Goal: Information Seeking & Learning: Learn about a topic

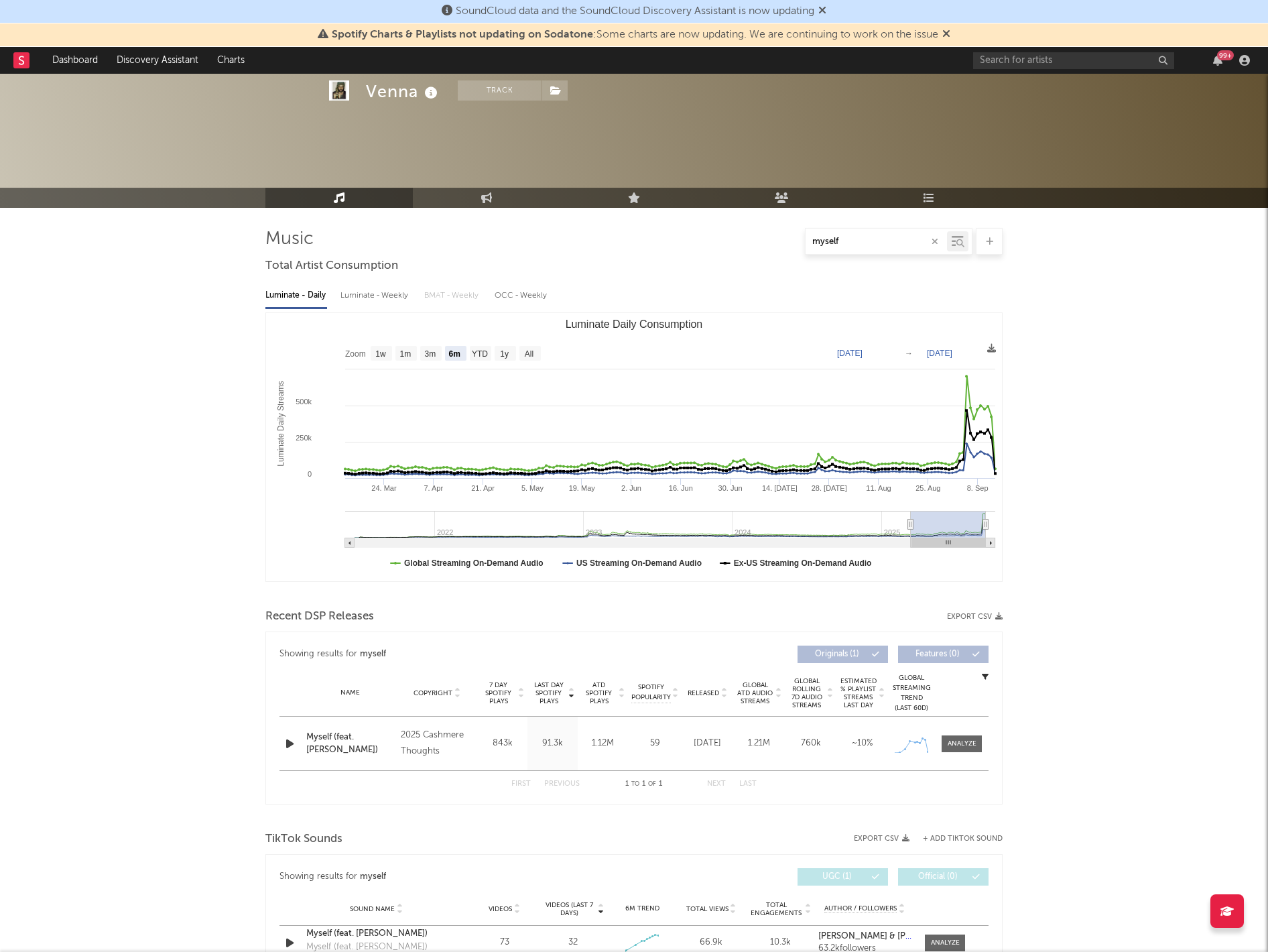
select select "6m"
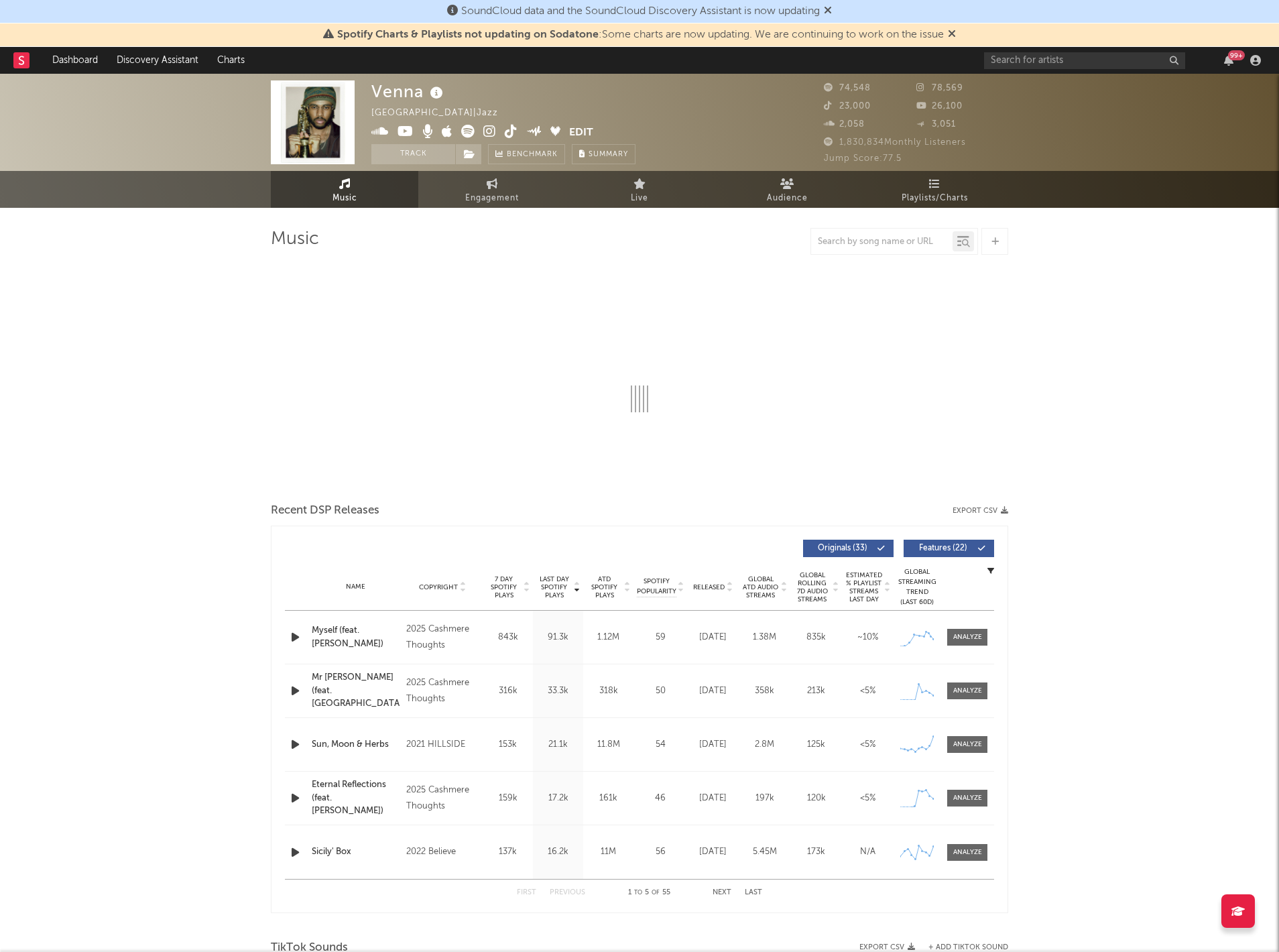
select select "6m"
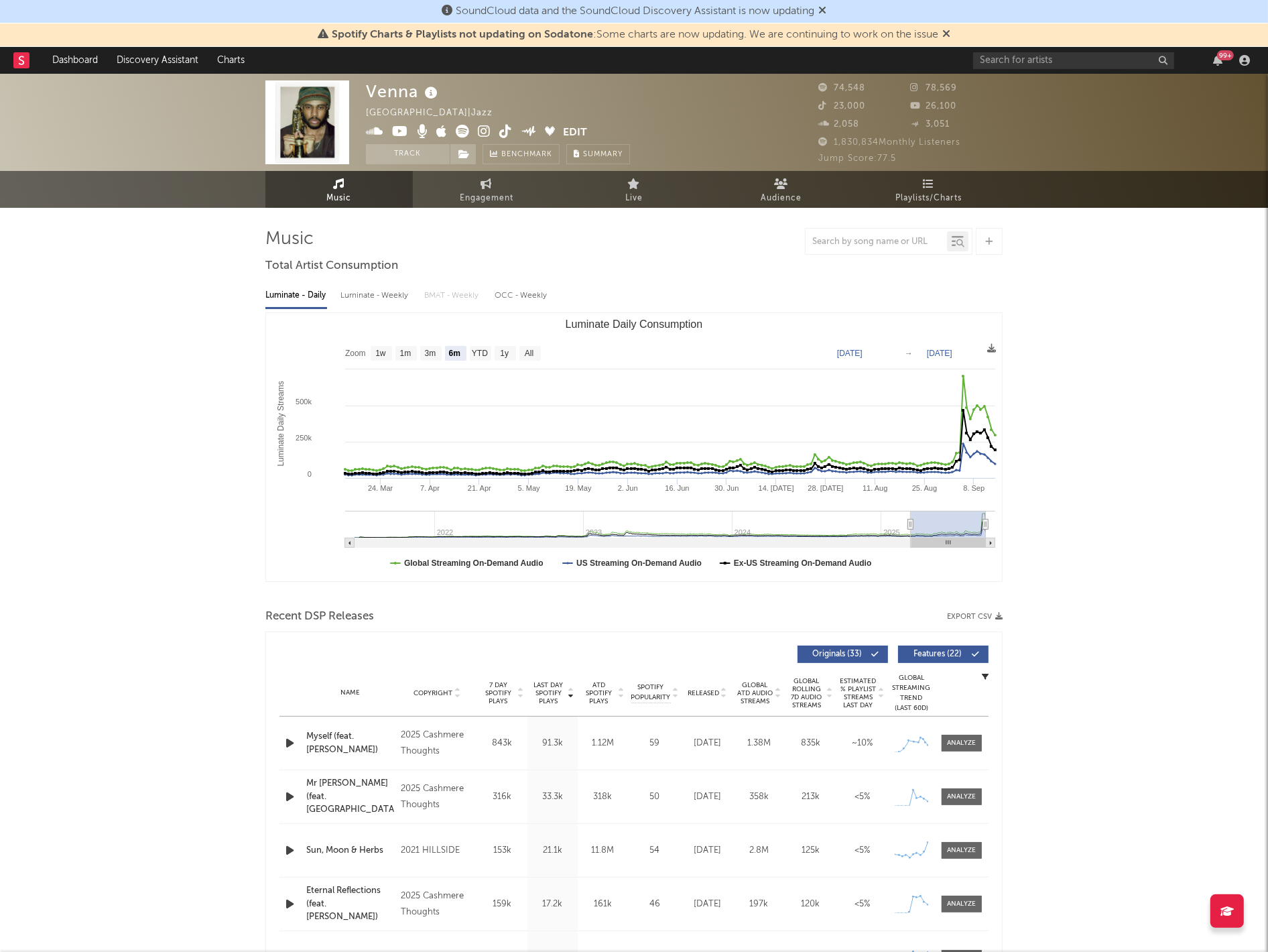
click at [495, 193] on span "Engagement" at bounding box center [486, 198] width 54 height 16
select select "1w"
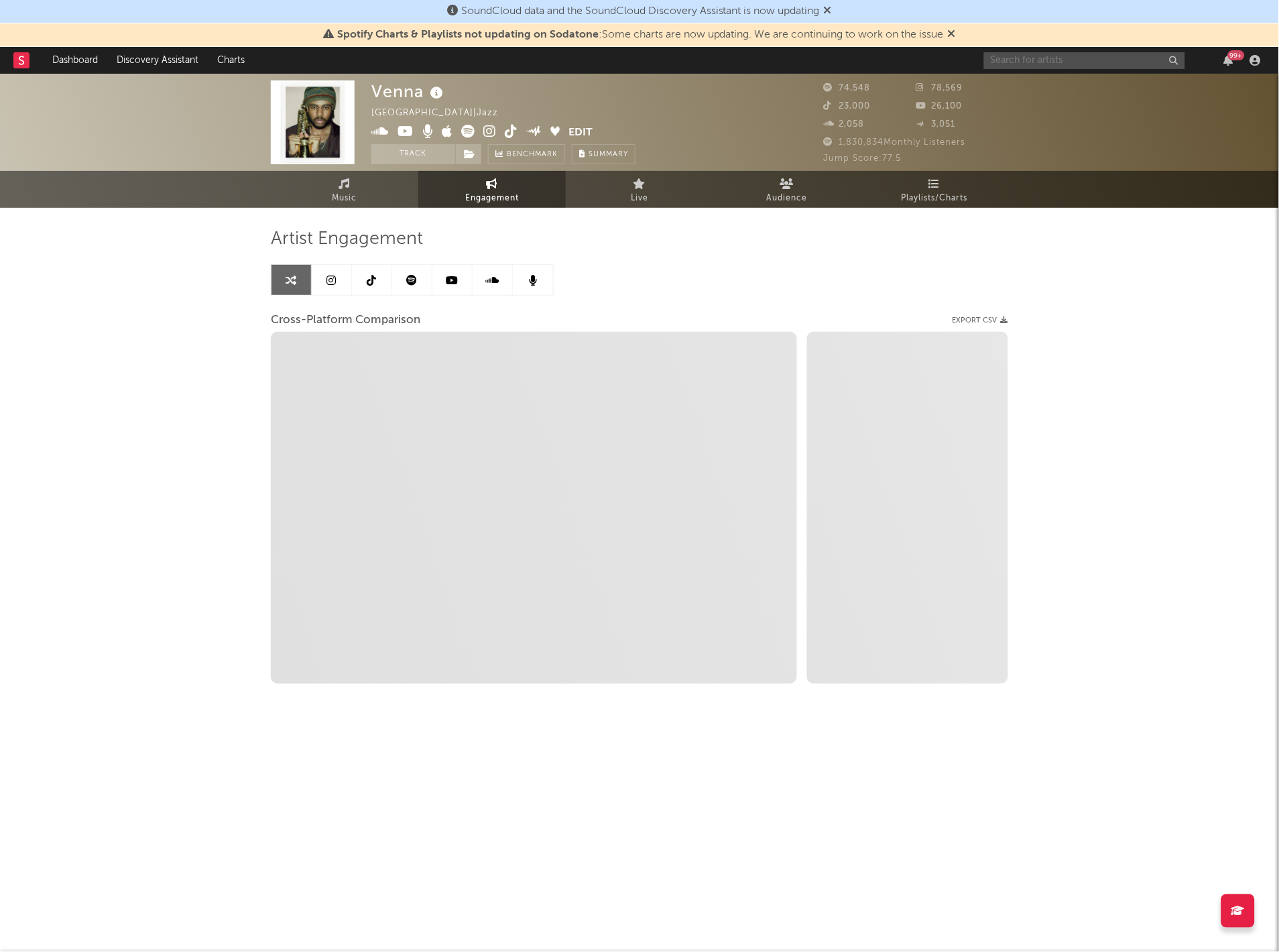
click at [997, 55] on input "text" at bounding box center [1084, 61] width 201 height 17
select select "1m"
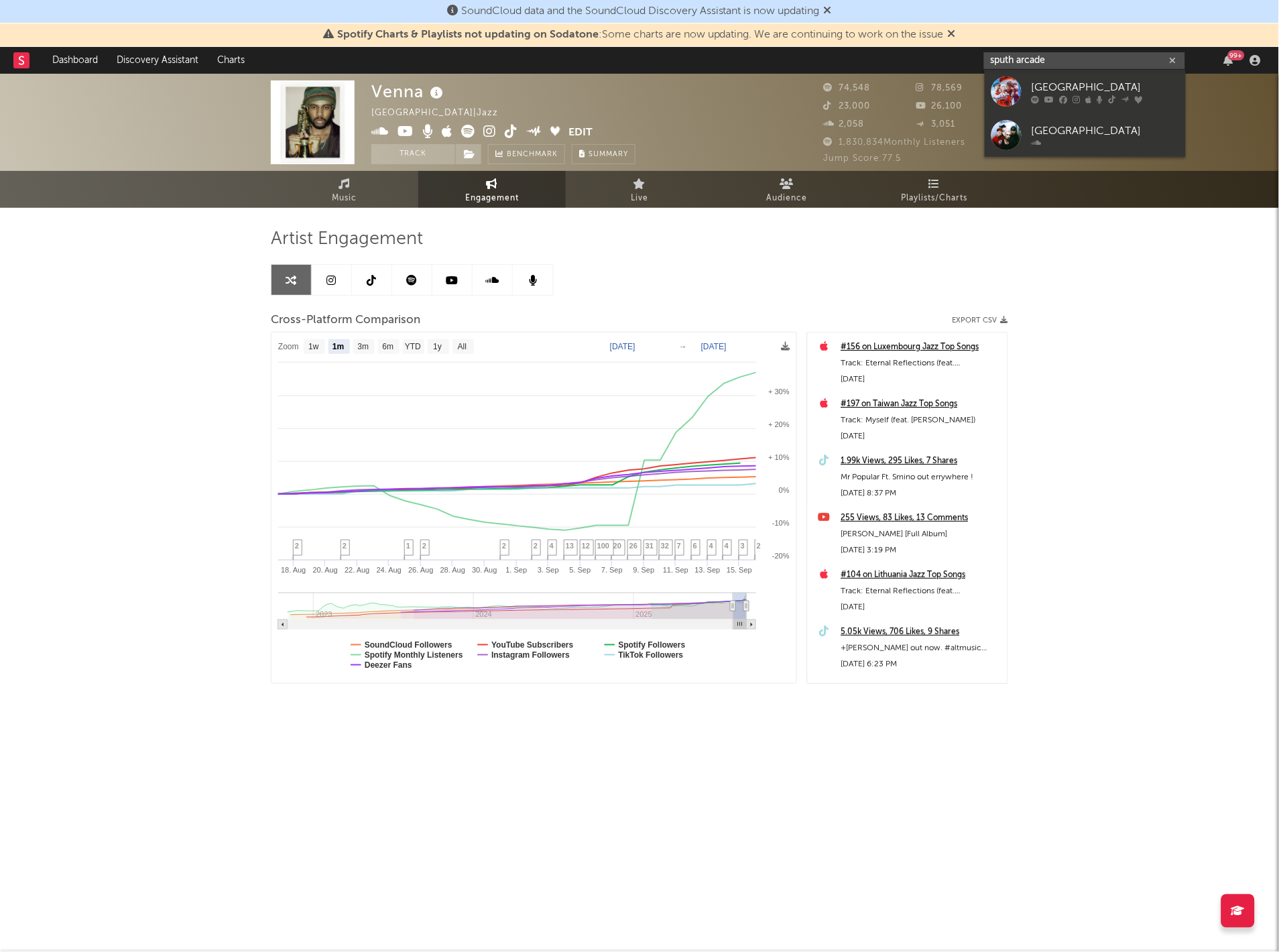
type input "sputh arcade"
click at [1018, 79] on div at bounding box center [1006, 91] width 30 height 30
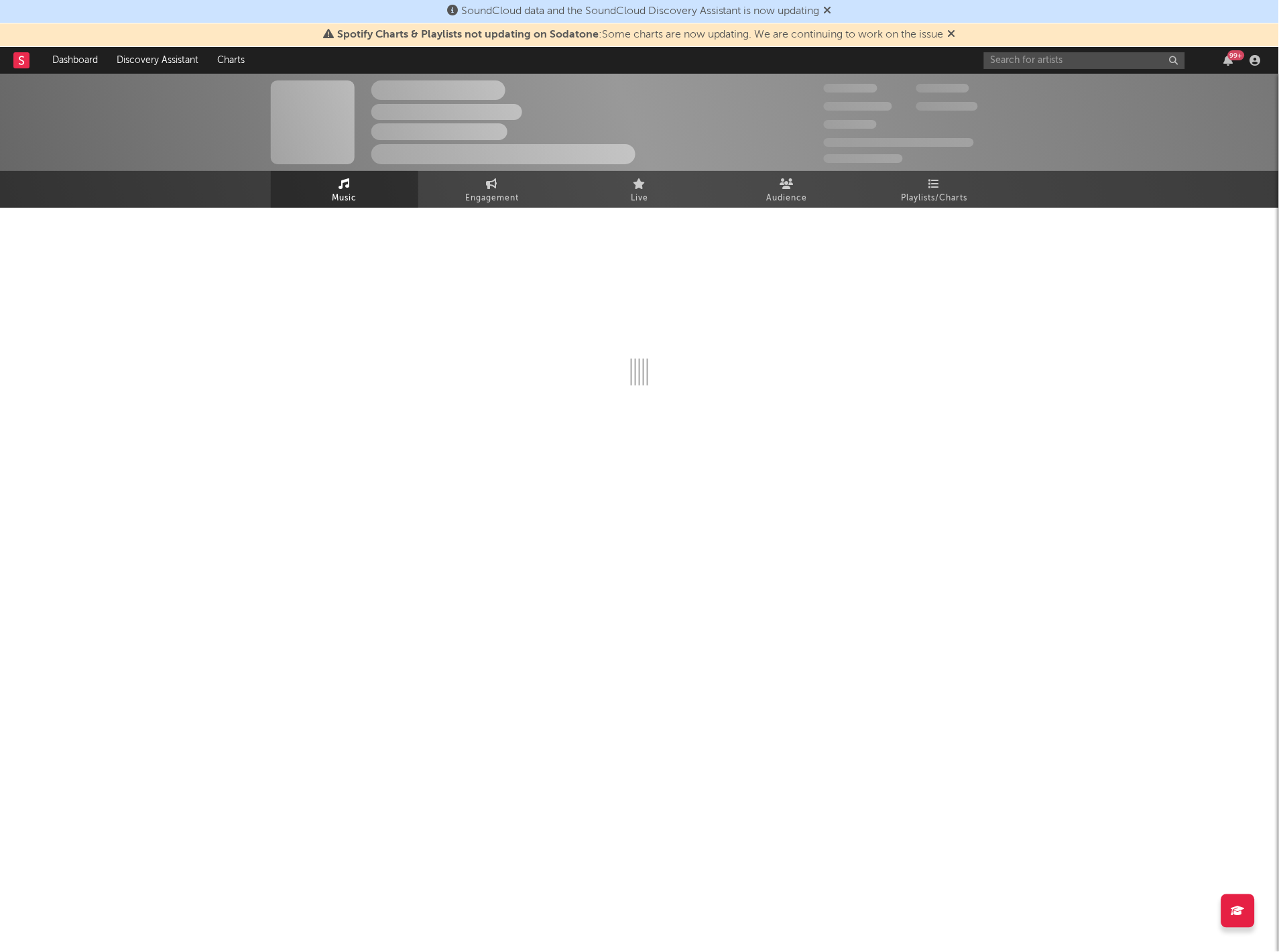
click at [497, 193] on span "Engagement" at bounding box center [492, 198] width 54 height 16
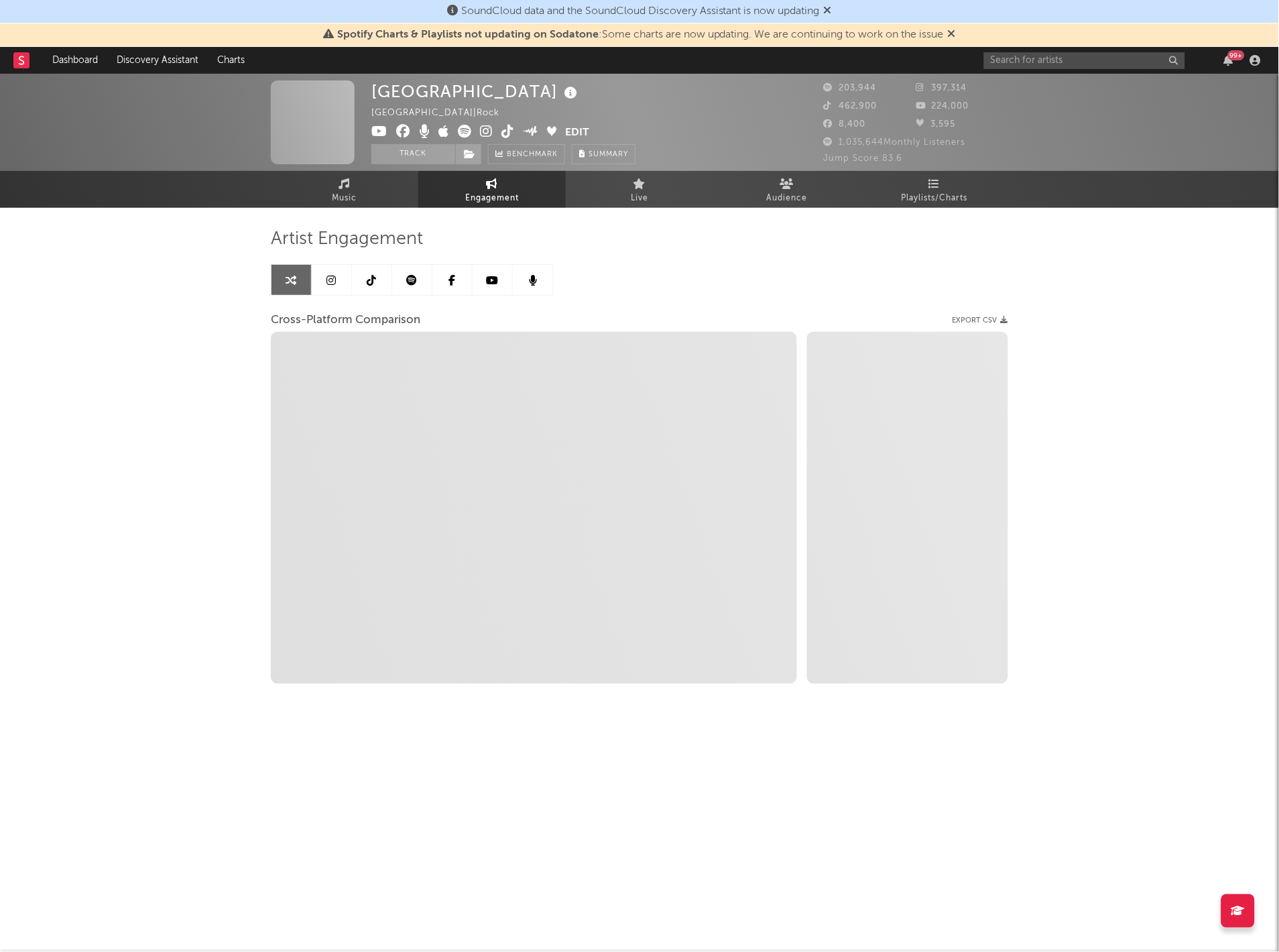
select select "1w"
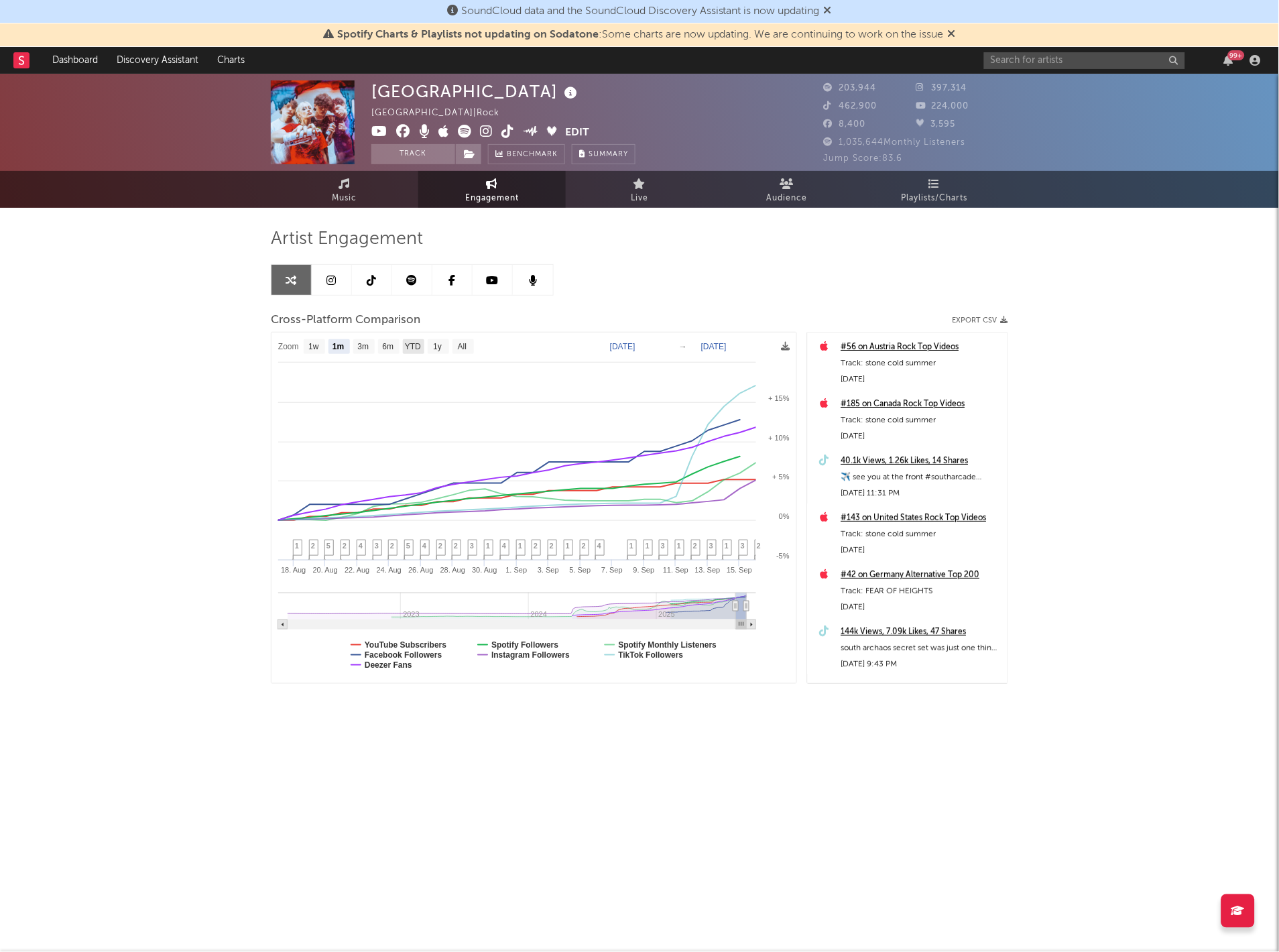
click at [417, 339] on rect at bounding box center [413, 346] width 22 height 15
select select "YTD"
type input "[DATE]"
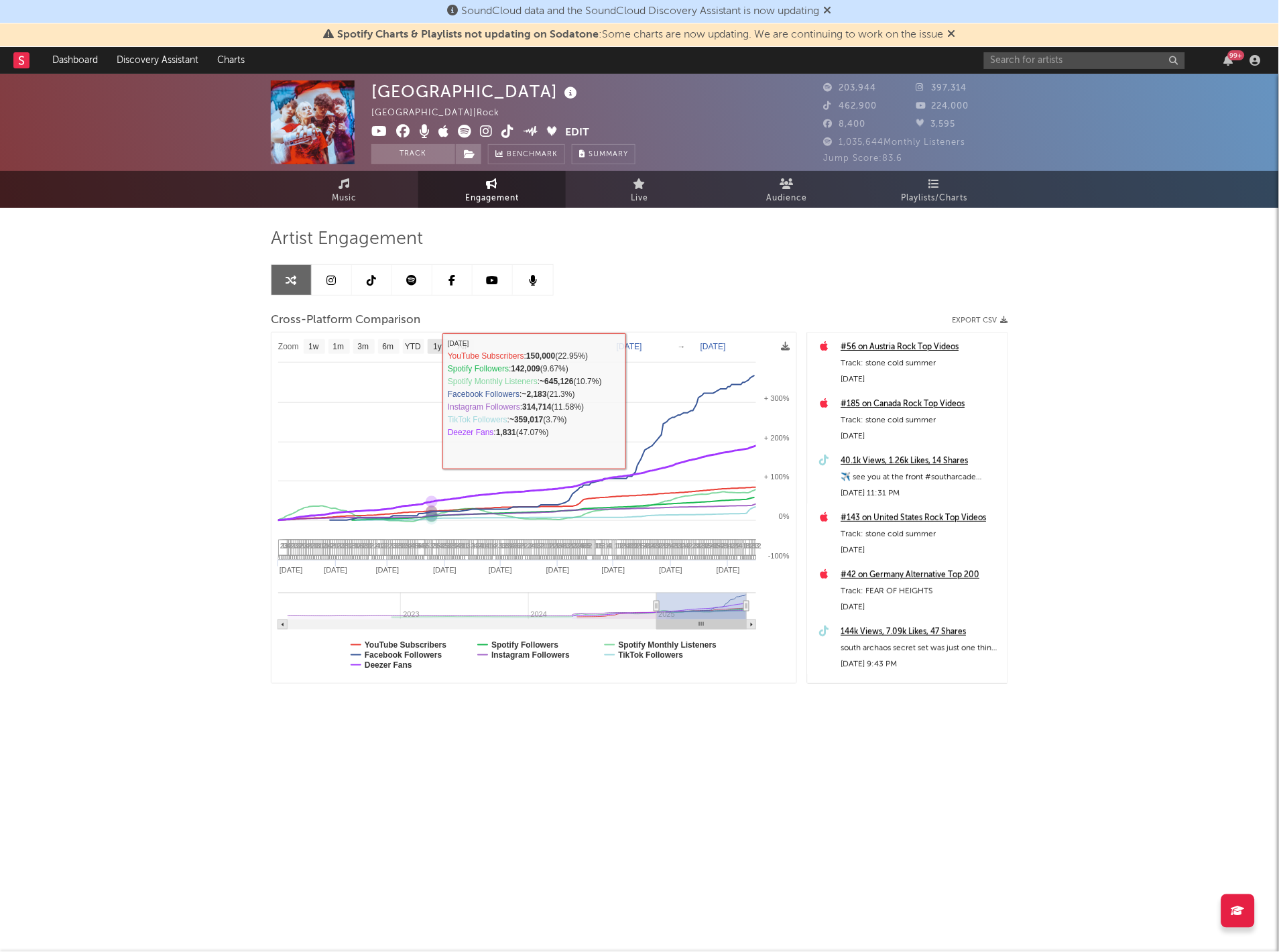
click at [442, 350] on text "1y" at bounding box center [437, 347] width 8 height 9
select select "1y"
type input "[DATE]"
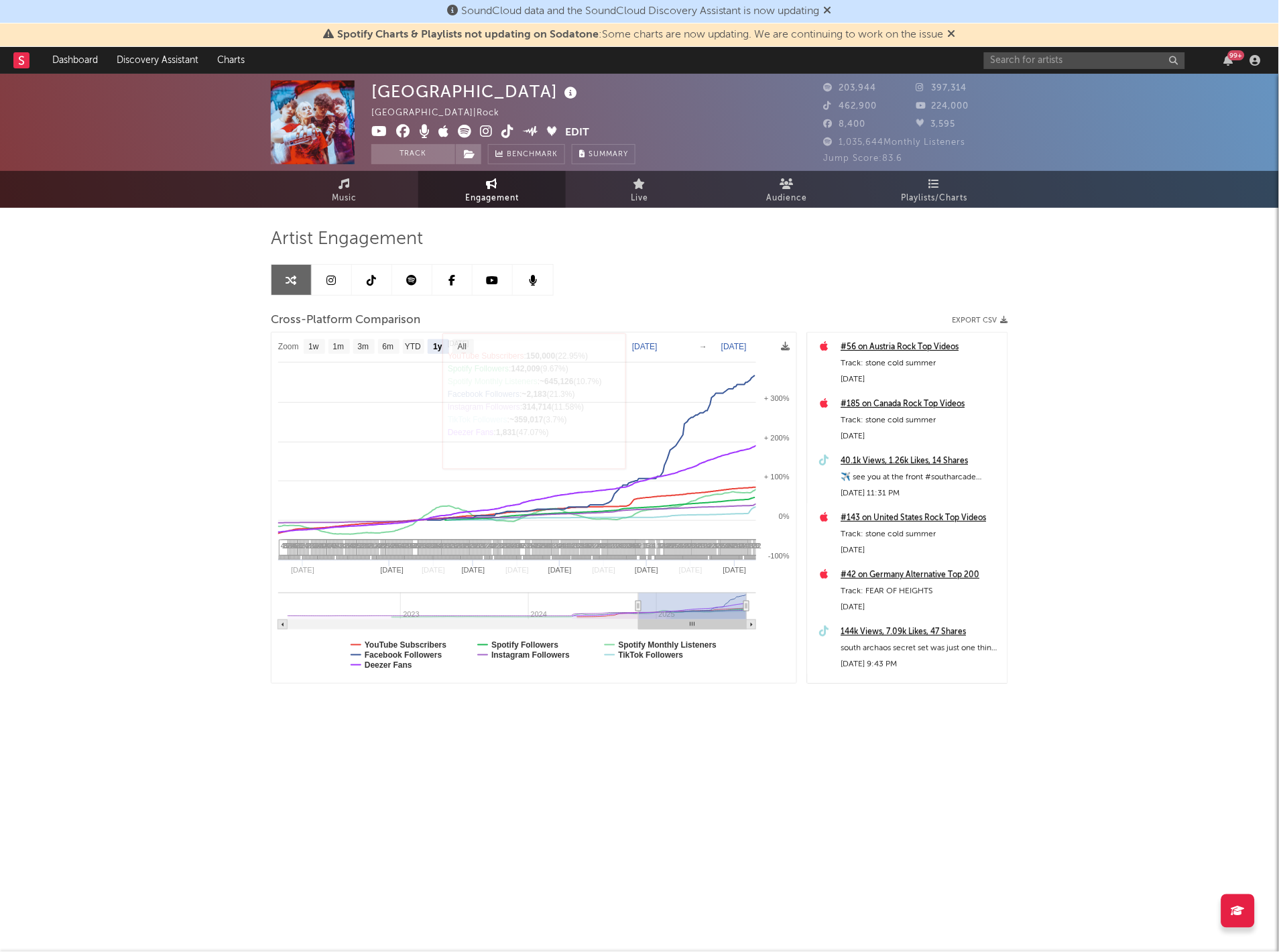
select select "1y"
